Goal: Task Accomplishment & Management: Manage account settings

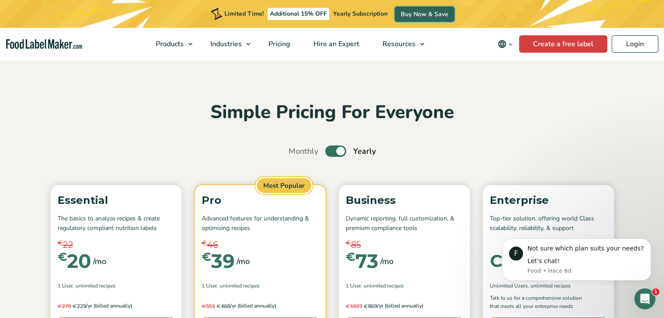
click at [419, 17] on link "Buy Now & Save" at bounding box center [424, 14] width 60 height 15
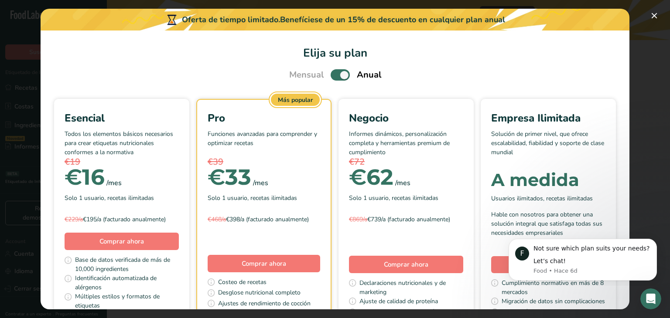
click at [320, 166] on div "€39" at bounding box center [264, 162] width 113 height 13
click at [335, 75] on span "Pick Your Pricing Plan Modal" at bounding box center [340, 74] width 19 height 11
click at [335, 75] on input "Pick Your Pricing Plan Modal" at bounding box center [334, 75] width 6 height 6
checkbox input "false"
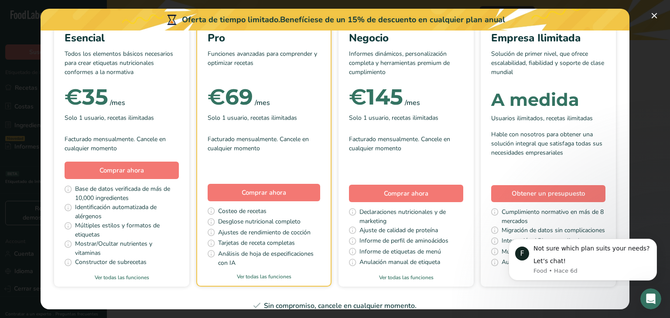
scroll to position [87, 0]
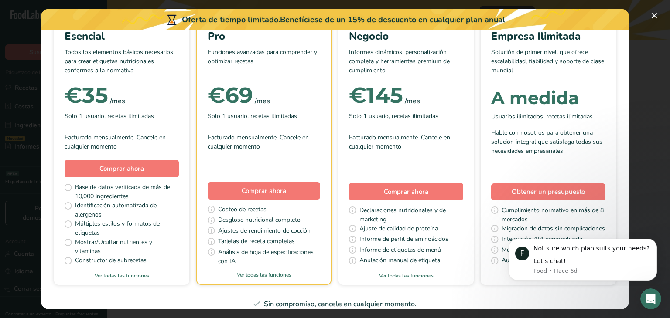
click at [463, 223] on span "Declaraciones nutricionales y de marketing" at bounding box center [411, 215] width 104 height 18
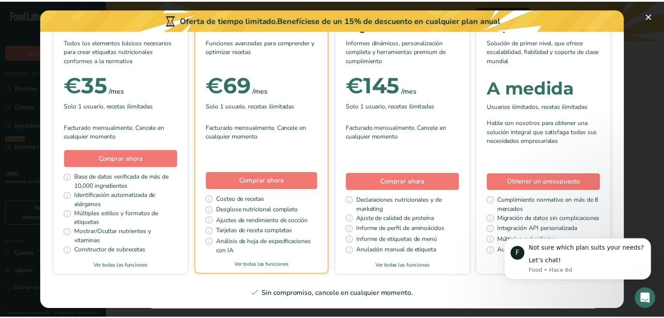
scroll to position [131, 0]
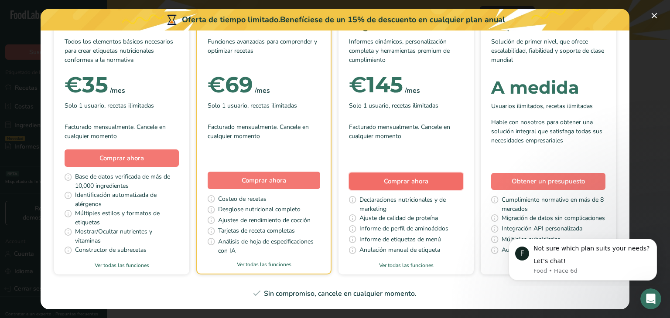
click at [428, 177] on span "Comprar ahora" at bounding box center [406, 181] width 44 height 9
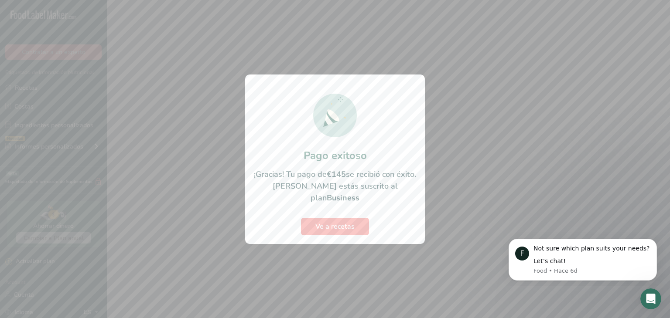
click at [197, 133] on div at bounding box center [335, 159] width 670 height 318
click at [330, 222] on span "Ve a recetas" at bounding box center [334, 227] width 39 height 10
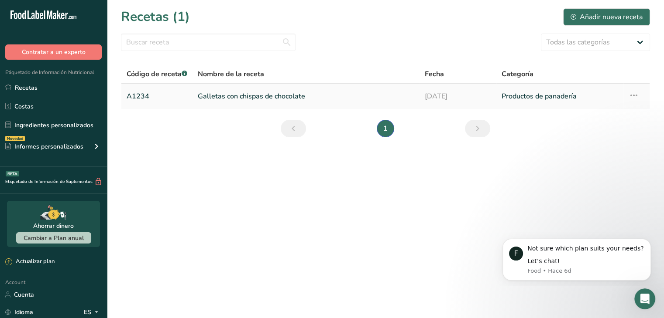
click at [633, 98] on icon at bounding box center [633, 96] width 10 height 16
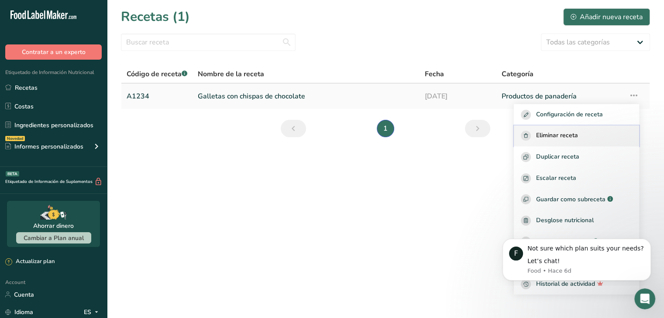
click at [567, 133] on span "Eliminar receta" at bounding box center [557, 136] width 42 height 10
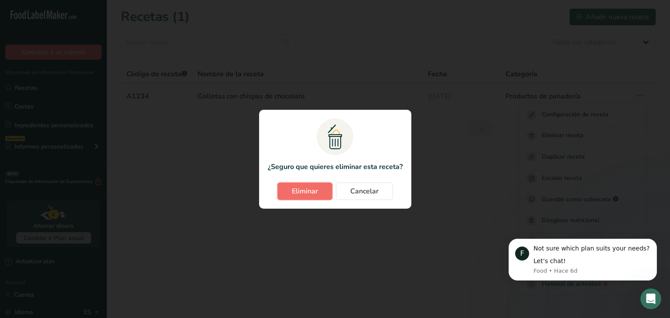
click at [321, 184] on button "Eliminar" at bounding box center [304, 191] width 55 height 17
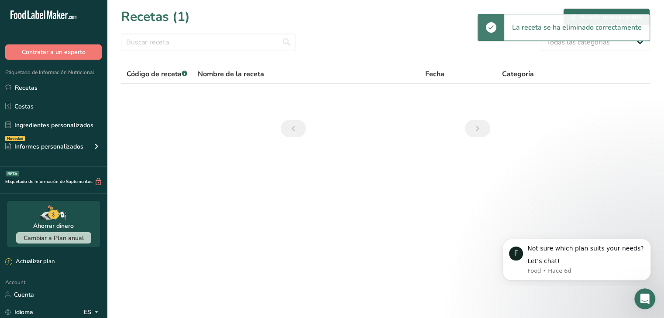
click at [553, 170] on main "Recetas (1) Añadir nueva receta Todas las categorías Productos de panadería Beb…" at bounding box center [332, 159] width 664 height 318
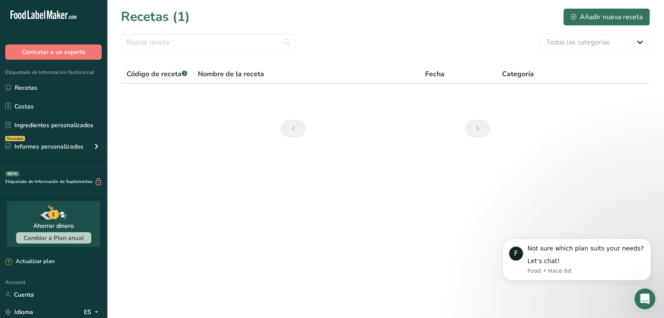
click at [185, 210] on main "Recetas (1) Añadir nueva receta Todas las categorías Productos de panadería Beb…" at bounding box center [332, 159] width 664 height 318
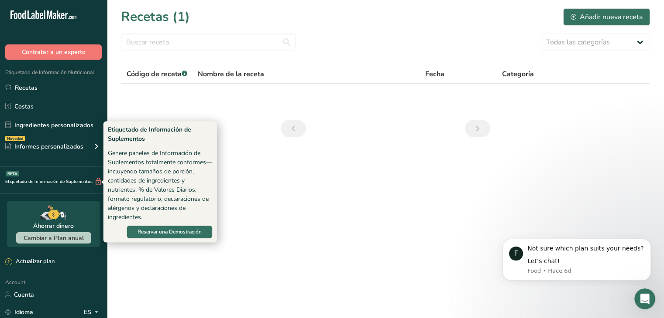
click at [86, 179] on div "Etiquetado de Información de Suplementos BETA" at bounding box center [51, 182] width 103 height 9
click at [171, 229] on span "Reservar una Demostración" at bounding box center [169, 232] width 64 height 8
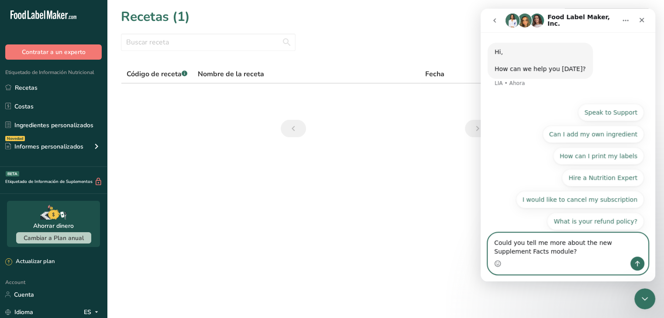
click at [584, 253] on textarea "Could you tell me more about the new Supplement Facts module?" at bounding box center [568, 245] width 160 height 24
paste textarea "We only speak Spanish"
type textarea "Could you tell me more about the new Supplement Facts module? We only speak Spa…"
click at [636, 257] on button "Enviar un mensaje…" at bounding box center [637, 264] width 14 height 14
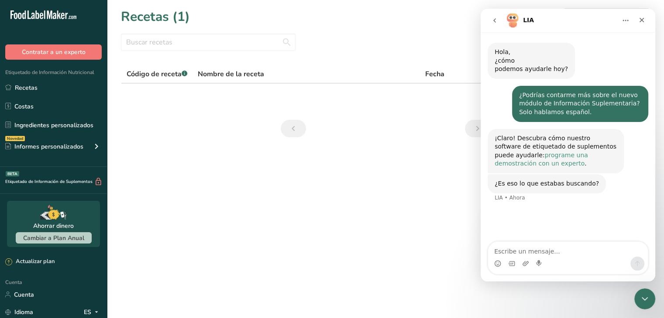
click at [585, 157] on font "programe una demostración con un experto" at bounding box center [540, 160] width 93 height 16
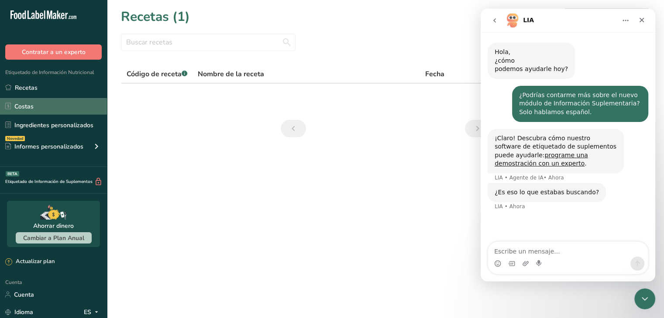
click at [50, 100] on link "Costas" at bounding box center [53, 106] width 107 height 17
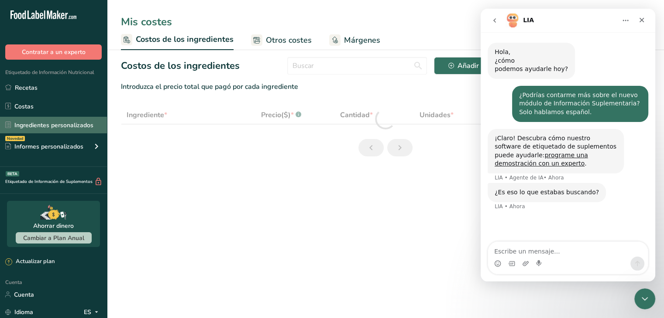
select select "1"
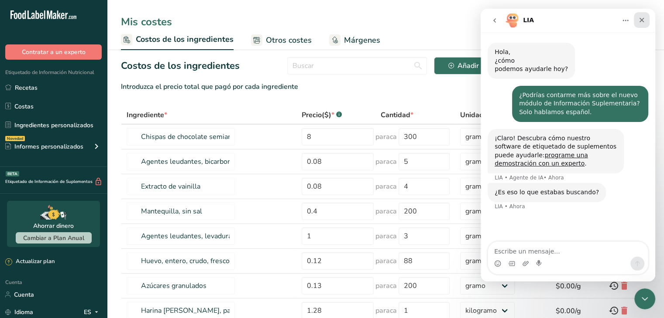
click at [640, 21] on icon "Cerrar" at bounding box center [641, 20] width 5 height 5
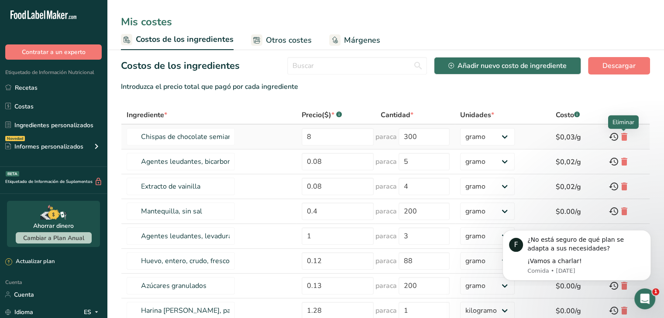
click at [626, 136] on icon at bounding box center [624, 137] width 10 height 16
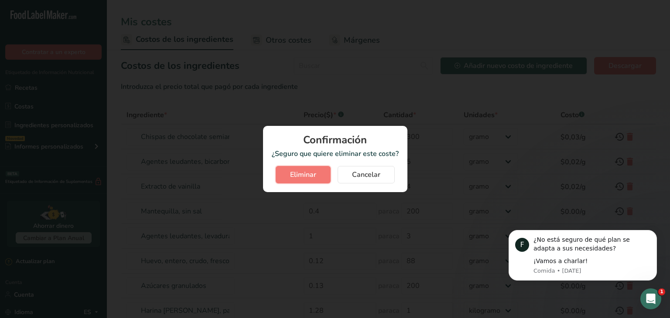
click at [298, 174] on font "Eliminar" at bounding box center [303, 175] width 26 height 10
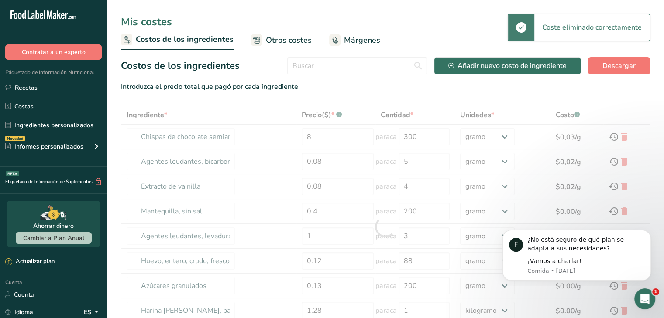
type input "Agentes leudantes, bicarbonato de sodio."
type input "0.08"
type input "5"
type input "Extracto de vainilla"
type input "4"
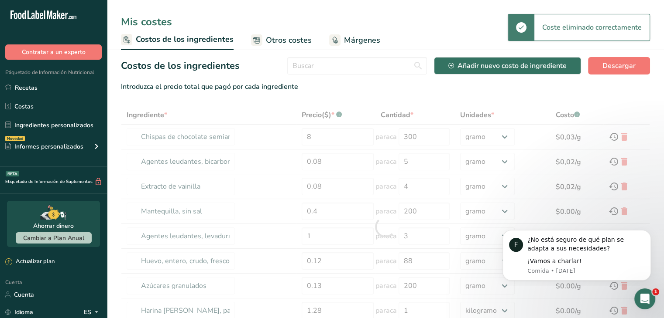
type input "Mantequilla, sin sal"
type input "0.4"
type input "200"
type input "Agentes leudantes, levadura en polvo, bajos en sodio."
type input "1"
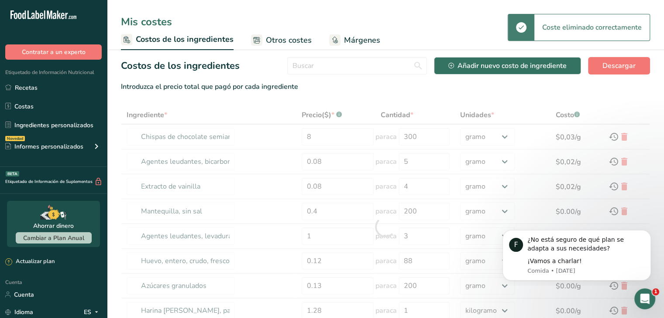
type input "3"
type input "Huevo, entero, crudo, fresco"
type input "0.12"
type input "88"
type input "Azúcares granulados"
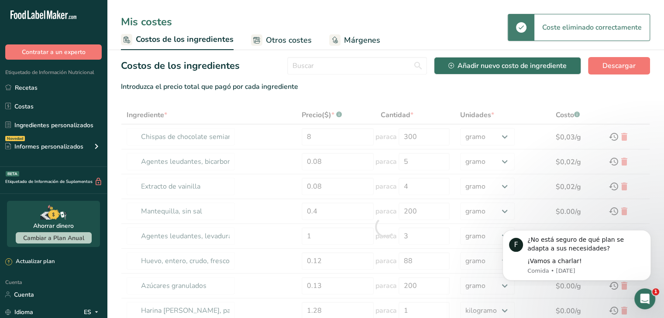
type input "0.13"
type input "200"
type input "Harina de trigo, blanca, para todo uso, con levadura, enriquecida"
type input "1.28"
type input "1"
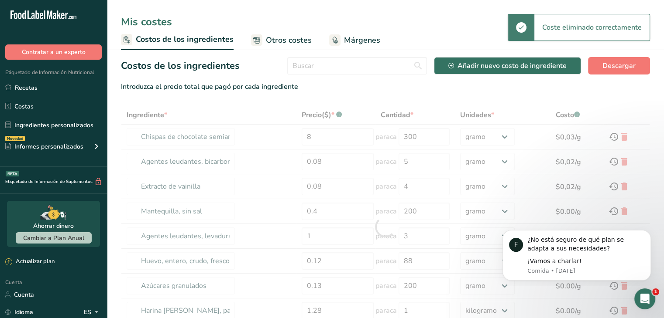
select select "1"
type input "Azúcares, morenos"
type input "0.2"
type input "200"
select select "-1"
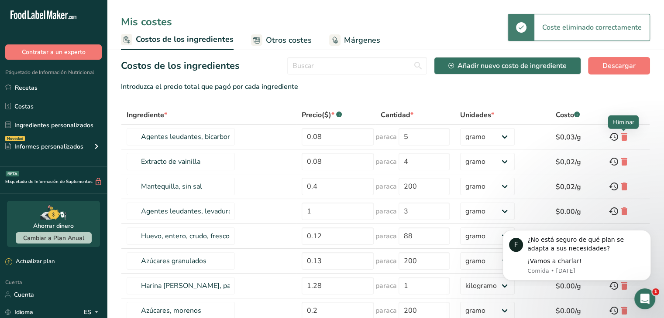
click at [624, 138] on icon at bounding box center [624, 137] width 10 height 16
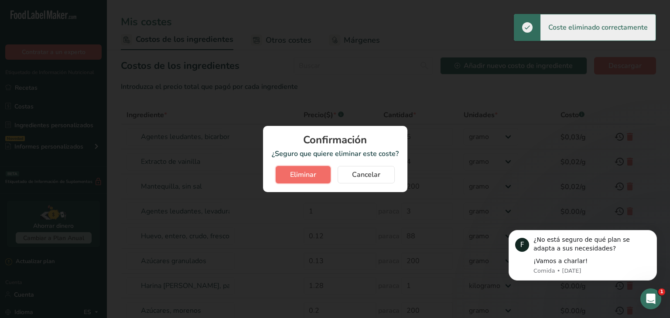
click at [310, 166] on button "Eliminar" at bounding box center [303, 174] width 55 height 17
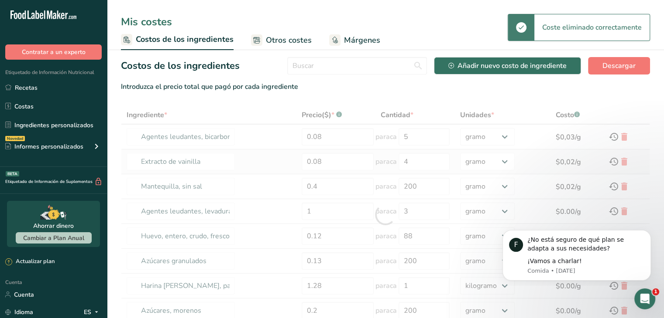
type input "Extracto de vainilla"
type input "4"
type input "Mantequilla, sin sal"
type input "0.4"
type input "200"
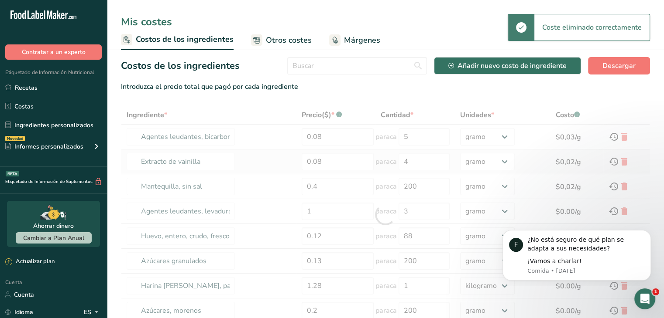
type input "Agentes leudantes, levadura en polvo, bajos en sodio."
type input "1"
type input "3"
type input "Huevo, entero, crudo, fresco"
type input "0.12"
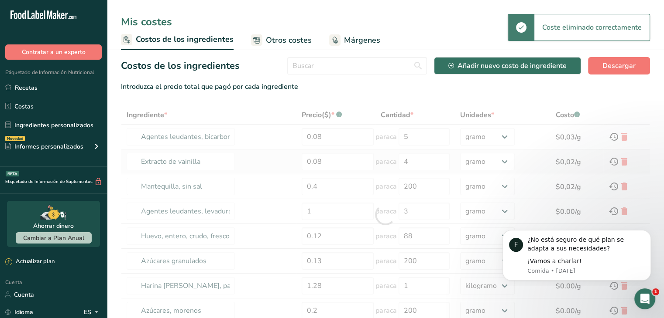
type input "88"
type input "Azúcares granulados"
type input "0.13"
type input "200"
type input "Harina de trigo, blanca, para todo uso, con levadura, enriquecida"
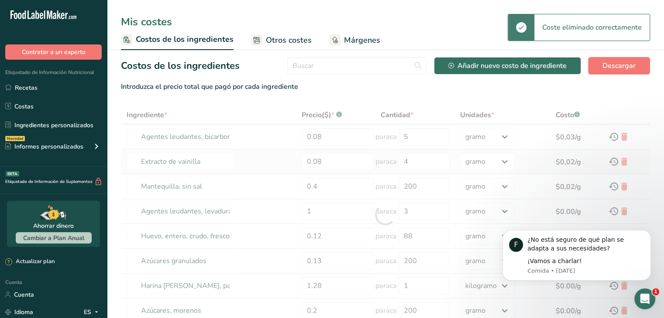
type input "1.28"
type input "1"
select select "1"
type input "Azúcares, morenos"
type input "0.2"
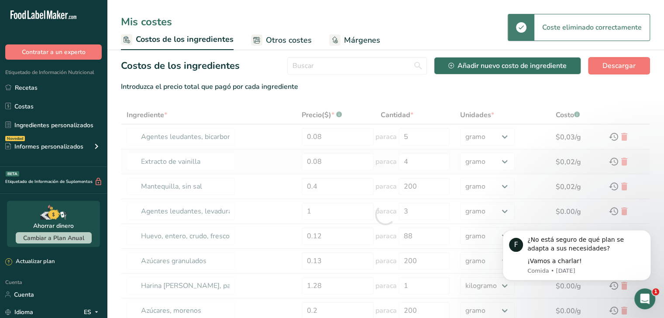
type input "200"
select select "-1"
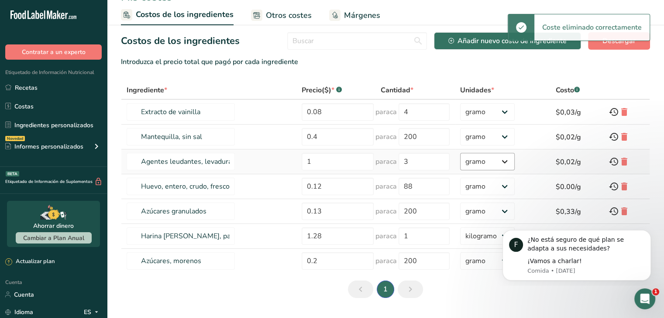
scroll to position [45, 0]
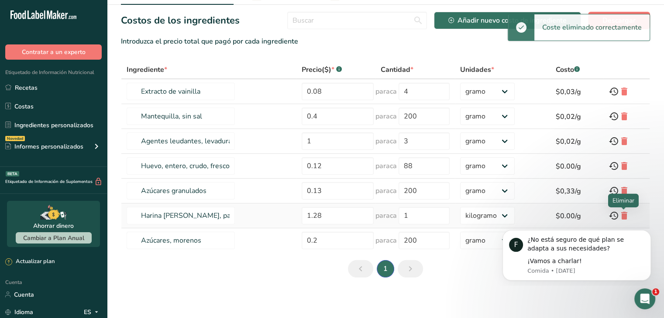
click at [629, 213] on div at bounding box center [626, 216] width 36 height 10
click at [622, 212] on icon at bounding box center [624, 216] width 10 height 16
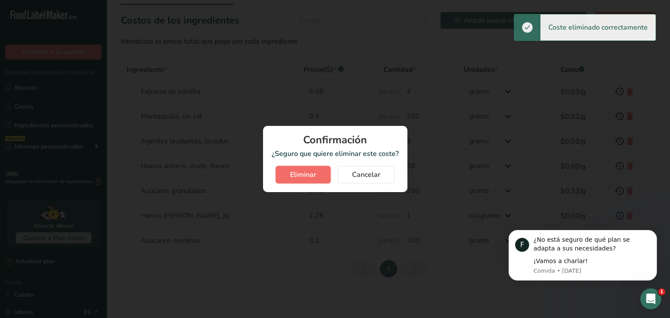
click at [300, 170] on font "Eliminar" at bounding box center [303, 175] width 26 height 10
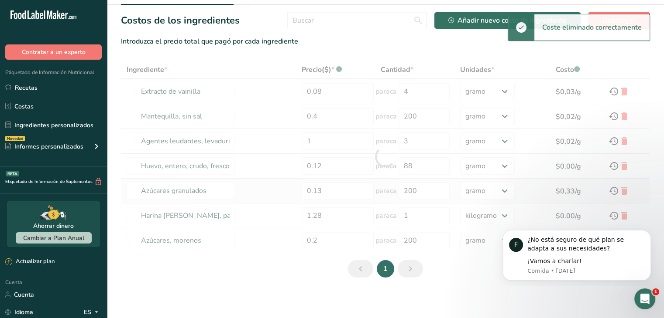
type input "Azúcares, morenos"
type input "0.2"
type input "200"
select select "-1"
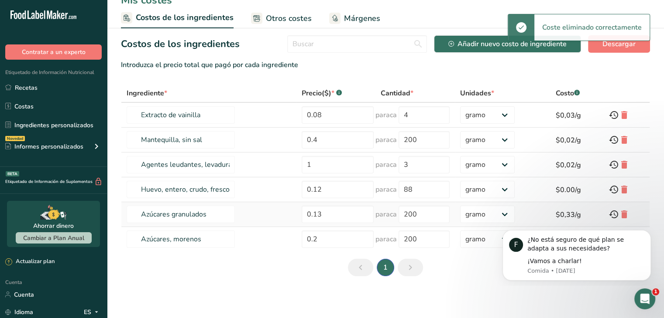
scroll to position [21, 0]
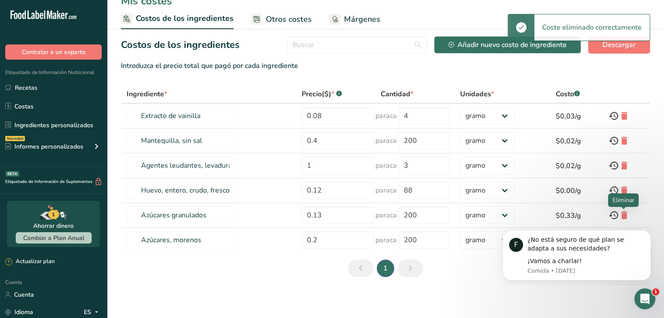
click at [622, 211] on div at bounding box center [623, 209] width 4 height 4
click at [624, 212] on icon at bounding box center [624, 216] width 10 height 16
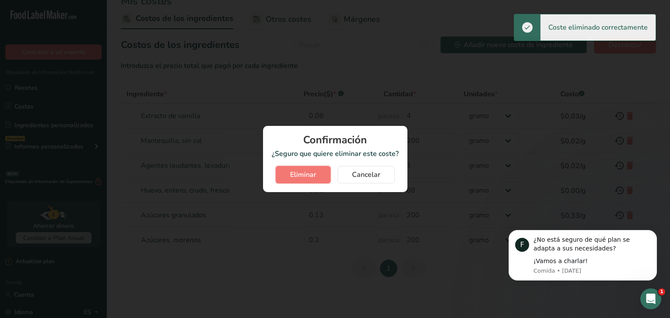
drag, startPoint x: 318, startPoint y: 172, endPoint x: 325, endPoint y: 173, distance: 7.5
click at [318, 171] on button "Eliminar" at bounding box center [303, 174] width 55 height 17
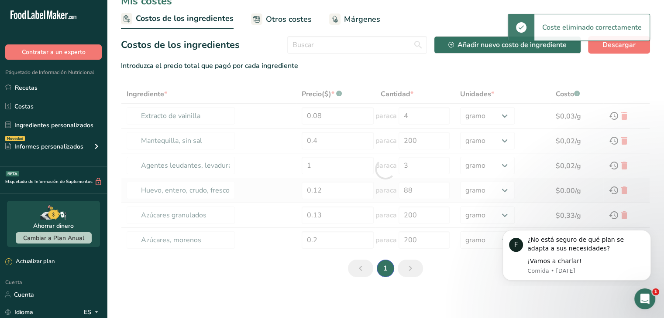
type input "Azúcares, morenos"
type input "0.2"
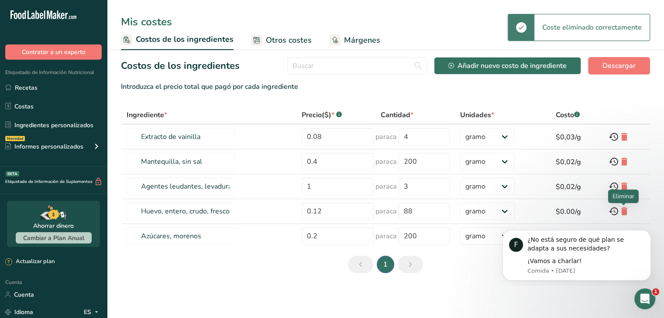
click at [621, 212] on icon at bounding box center [624, 212] width 10 height 16
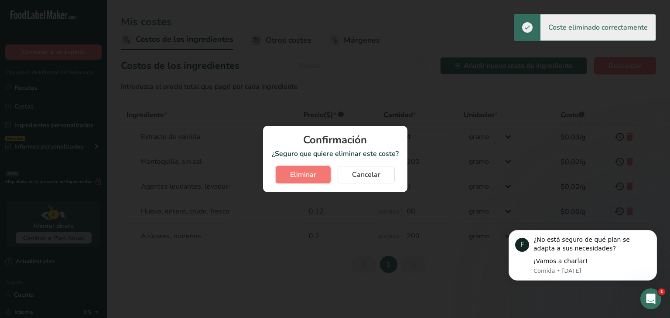
click at [300, 181] on button "Eliminar" at bounding box center [303, 174] width 55 height 17
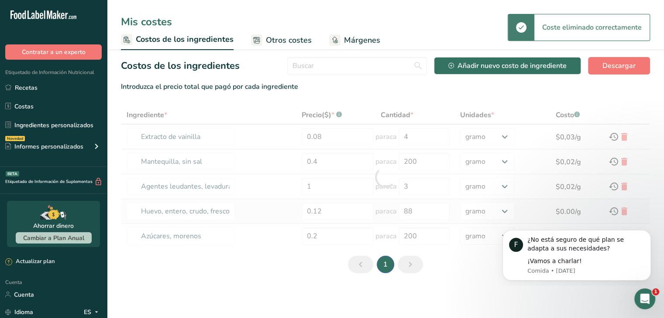
type input "Azúcares, morenos"
type input "0.2"
type input "200"
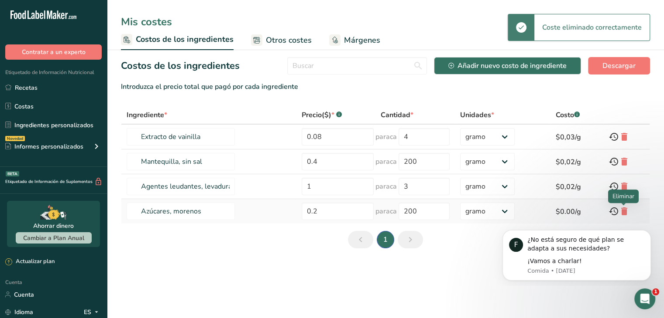
click at [627, 210] on icon at bounding box center [624, 212] width 10 height 16
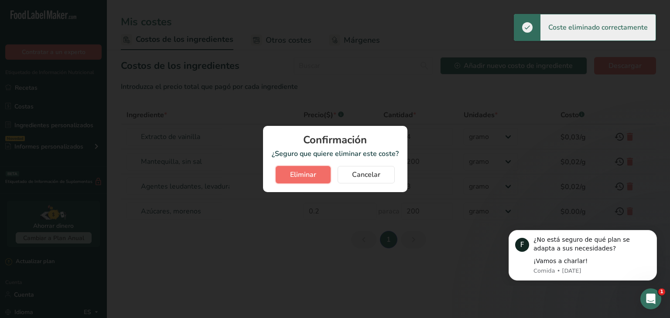
click at [307, 175] on font "Eliminar" at bounding box center [303, 175] width 26 height 10
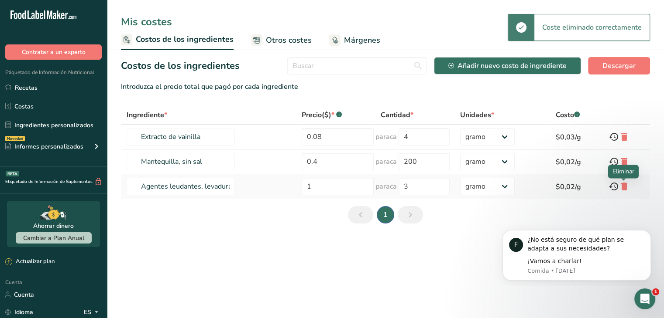
click at [622, 189] on icon at bounding box center [624, 187] width 10 height 16
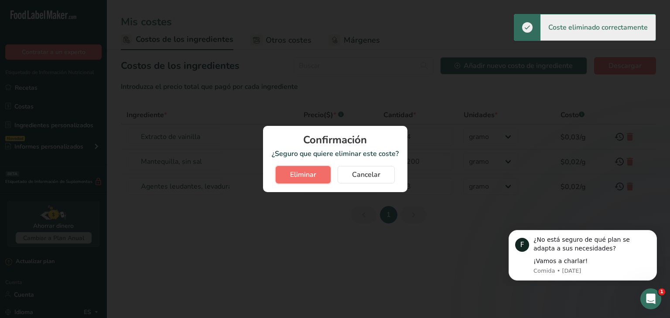
click at [311, 173] on font "Eliminar" at bounding box center [303, 175] width 26 height 10
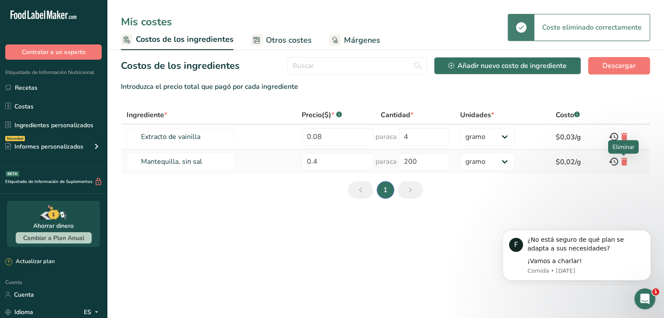
click at [623, 164] on icon at bounding box center [624, 162] width 10 height 16
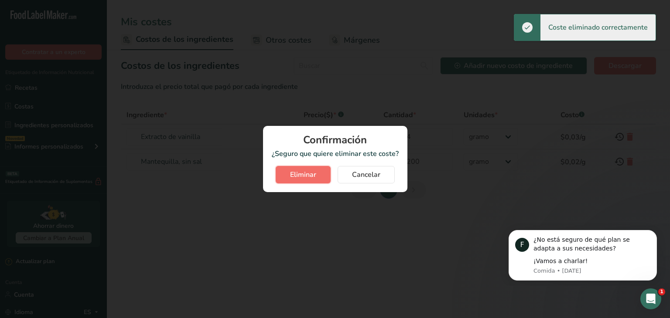
click at [300, 175] on font "Eliminar" at bounding box center [303, 175] width 26 height 10
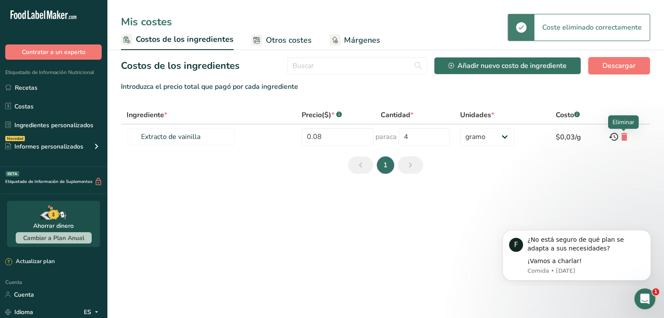
click at [626, 133] on icon at bounding box center [624, 137] width 10 height 16
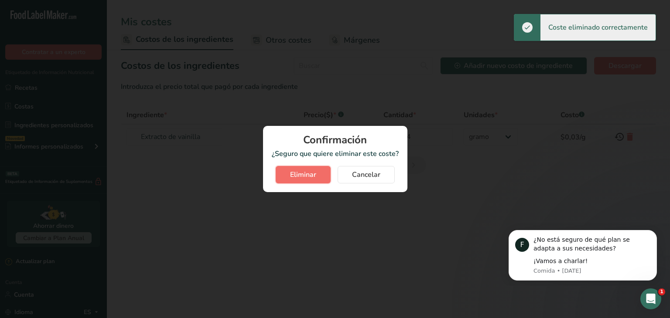
click at [295, 175] on font "Eliminar" at bounding box center [303, 175] width 26 height 10
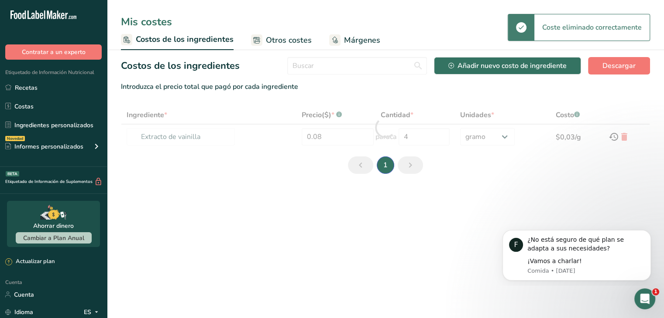
click at [337, 205] on main "Mis costes Costos de los ingredientes Otros costes Márgenes Costos de los ingre…" at bounding box center [332, 159] width 664 height 318
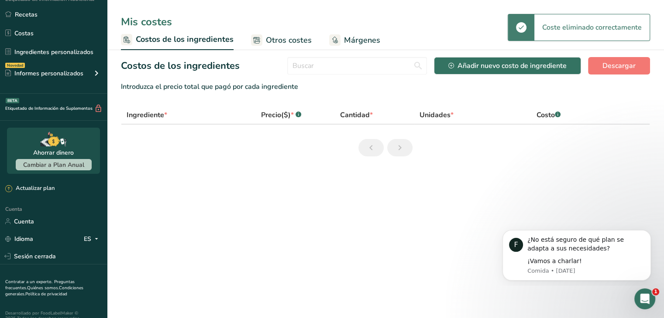
scroll to position [82, 0]
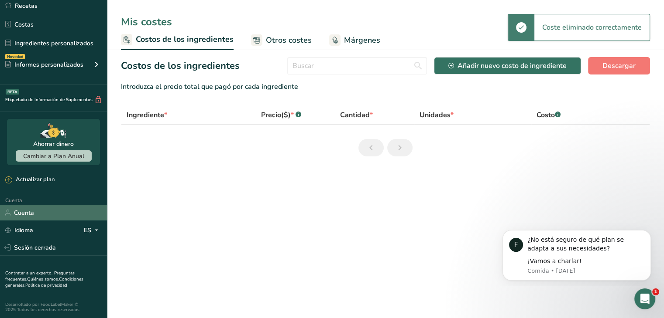
click at [34, 205] on link "Cuenta" at bounding box center [53, 212] width 107 height 15
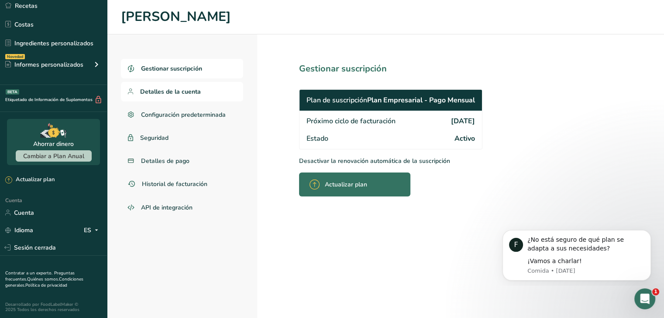
click at [170, 98] on link "Detalles de la cuenta" at bounding box center [182, 92] width 122 height 20
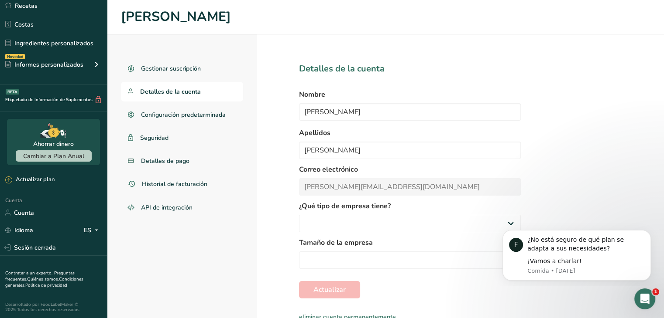
select select
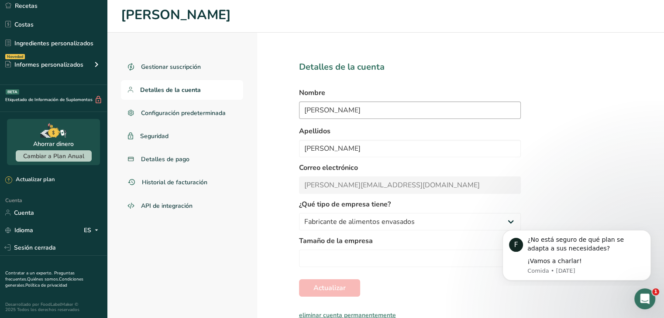
scroll to position [3, 0]
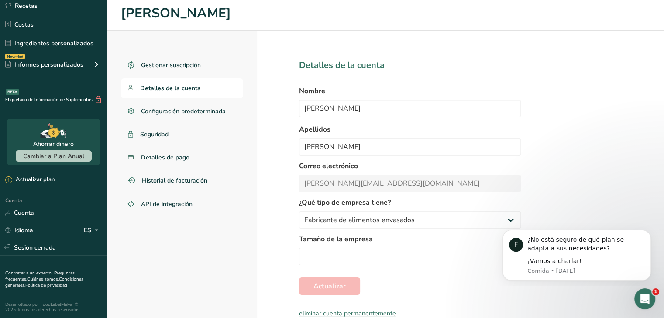
click at [579, 183] on div "Gestionar suscripción Detalles de la cuenta Configuración predeterminada Seguri…" at bounding box center [385, 174] width 557 height 287
click at [642, 236] on div "¿No está seguro de qué plan se adapta a sus necesidades?" at bounding box center [585, 244] width 117 height 17
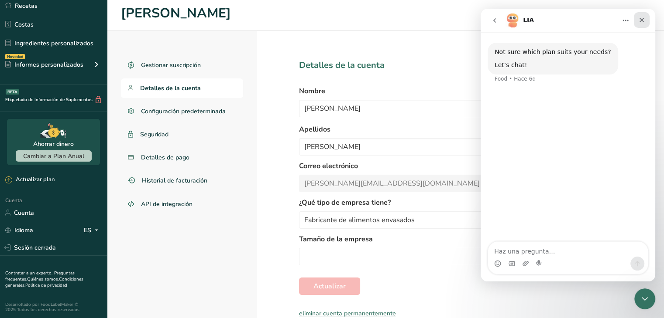
click at [646, 17] on div "Cerrar" at bounding box center [641, 20] width 16 height 16
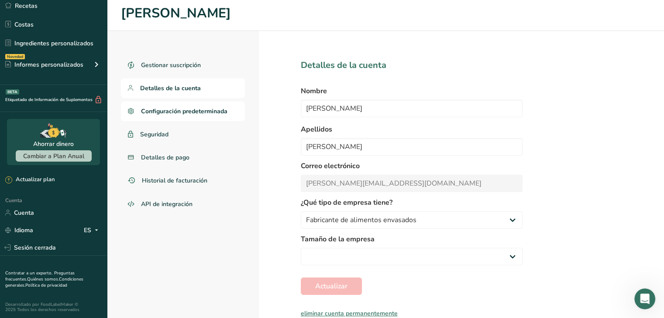
click at [201, 108] on font "Configuración predeterminada" at bounding box center [184, 111] width 86 height 8
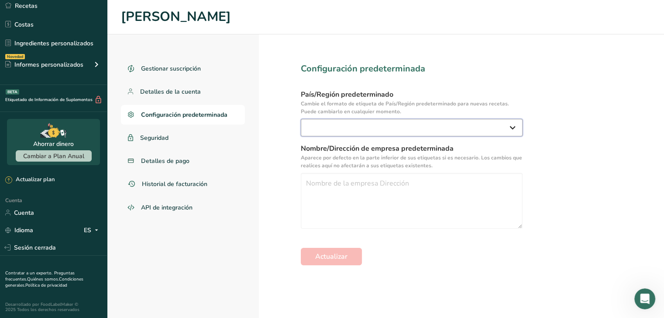
click at [395, 121] on select "Estados Unidos Canadá Australia/Nueva Zelanda Reino Unido unión Europea México …" at bounding box center [412, 127] width 222 height 17
select select "EU"
click at [301, 119] on select "Estados Unidos Canadá Australia/Nueva Zelanda Reino Unido unión Europea México …" at bounding box center [412, 127] width 222 height 17
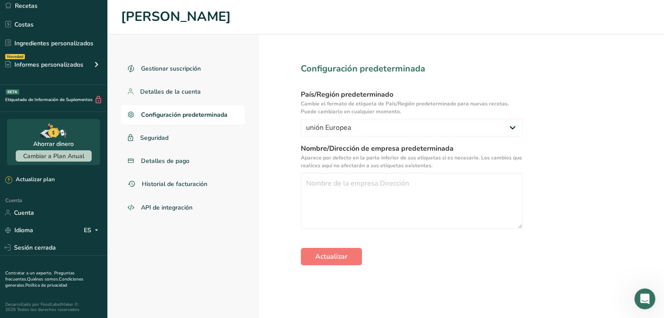
click at [376, 149] on font "Nombre/Dirección de empresa predeterminada" at bounding box center [377, 149] width 153 height 10
click at [386, 173] on textarea at bounding box center [412, 201] width 222 height 56
type textarea "Foodelis Nutrition S.L Avenida del Comercio 4, Salteras, Sevilla, 41909"
click at [330, 260] on font "Actualizar" at bounding box center [331, 257] width 32 height 10
